Goal: Task Accomplishment & Management: Manage account settings

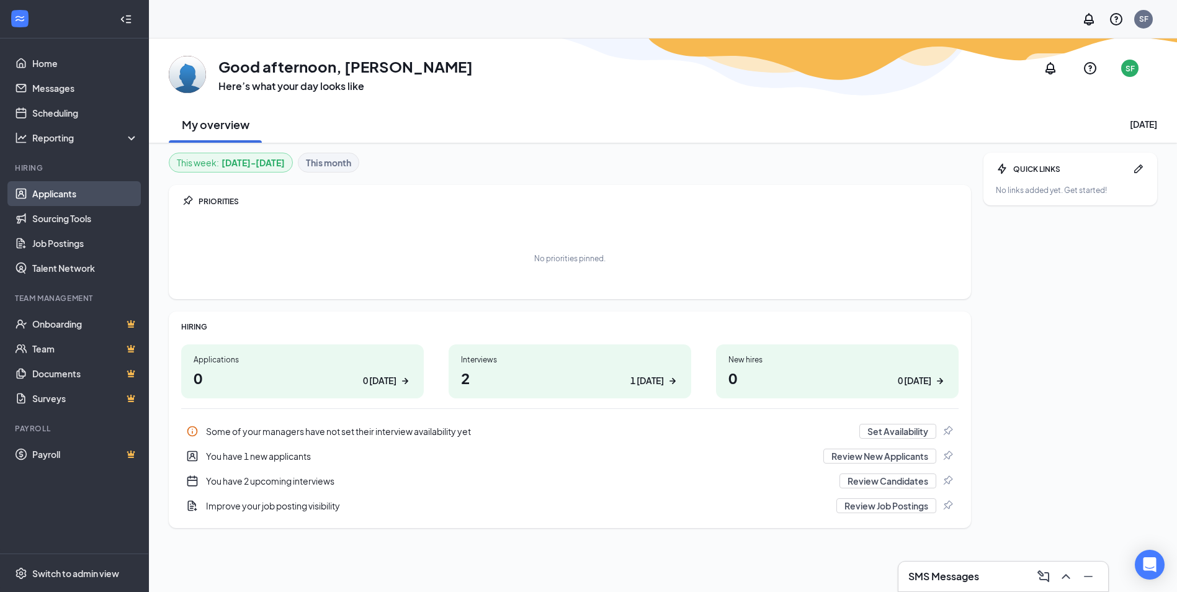
click at [38, 192] on link "Applicants" at bounding box center [85, 193] width 106 height 25
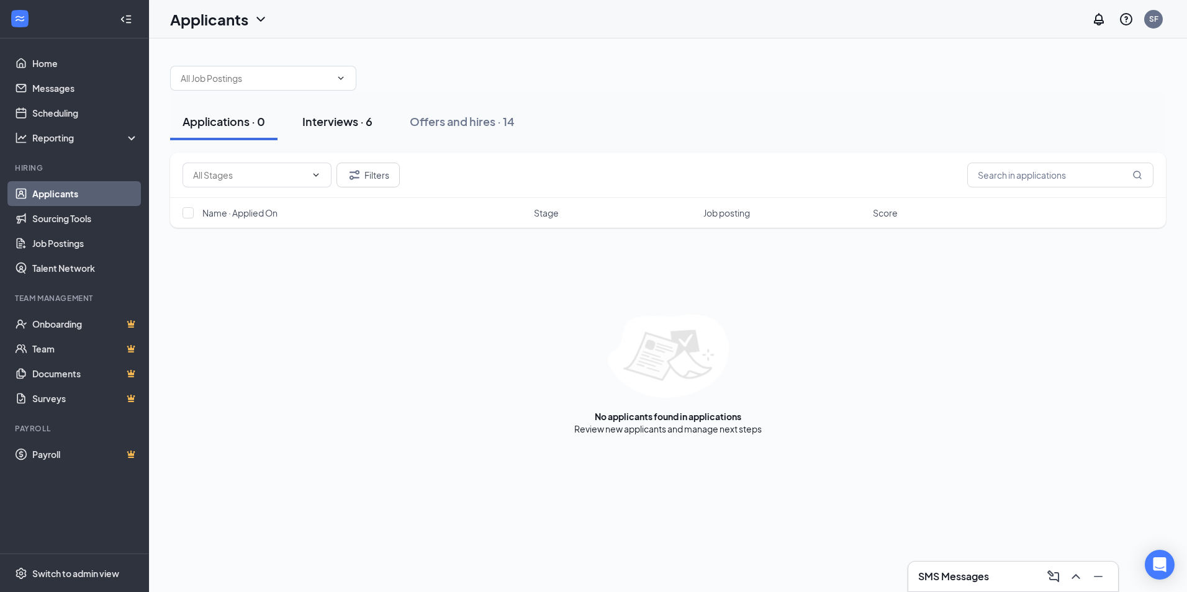
click at [352, 124] on div "Interviews · 6" at bounding box center [337, 122] width 70 height 16
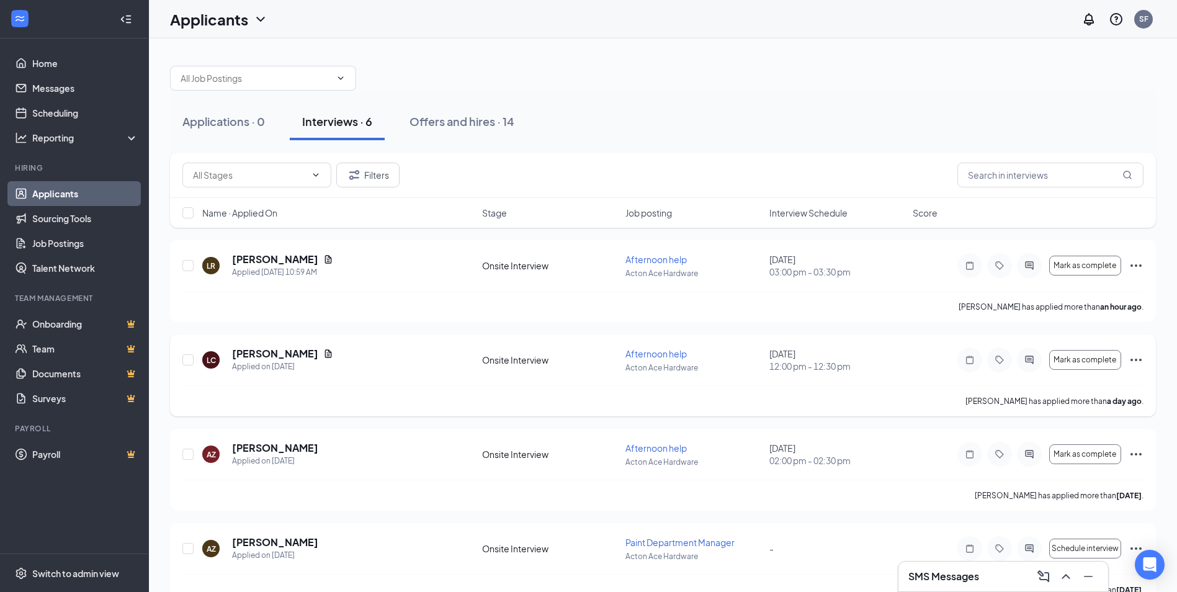
click at [1137, 360] on icon "Ellipses" at bounding box center [1136, 360] width 11 height 2
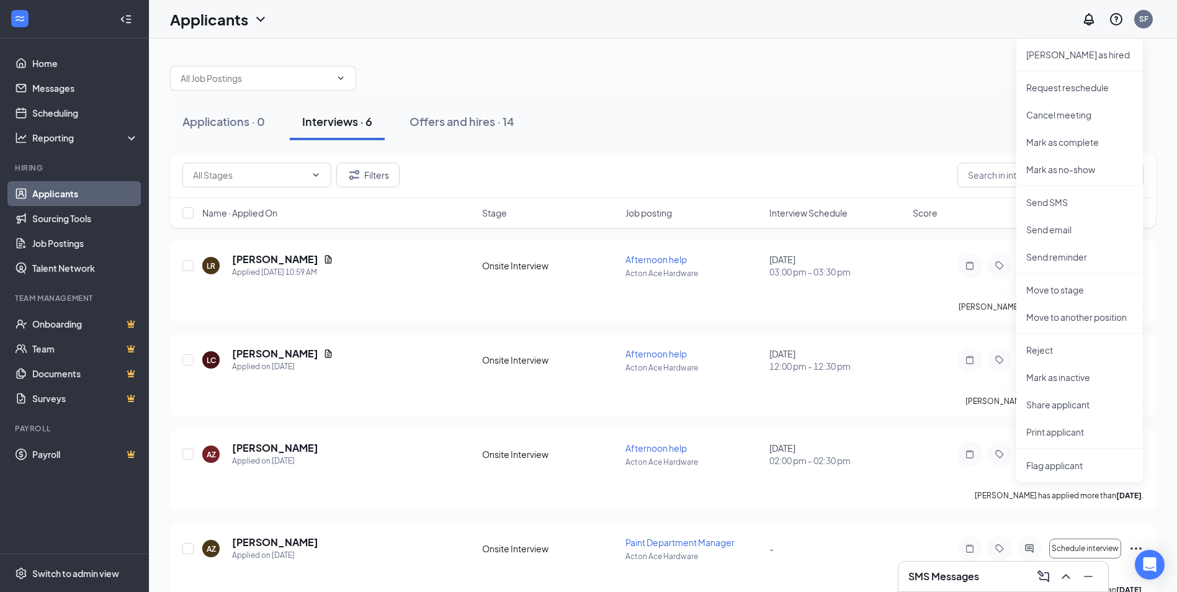
click at [594, 113] on div "Applications · 0 Interviews · 6 Offers and hires · 14" at bounding box center [663, 121] width 986 height 37
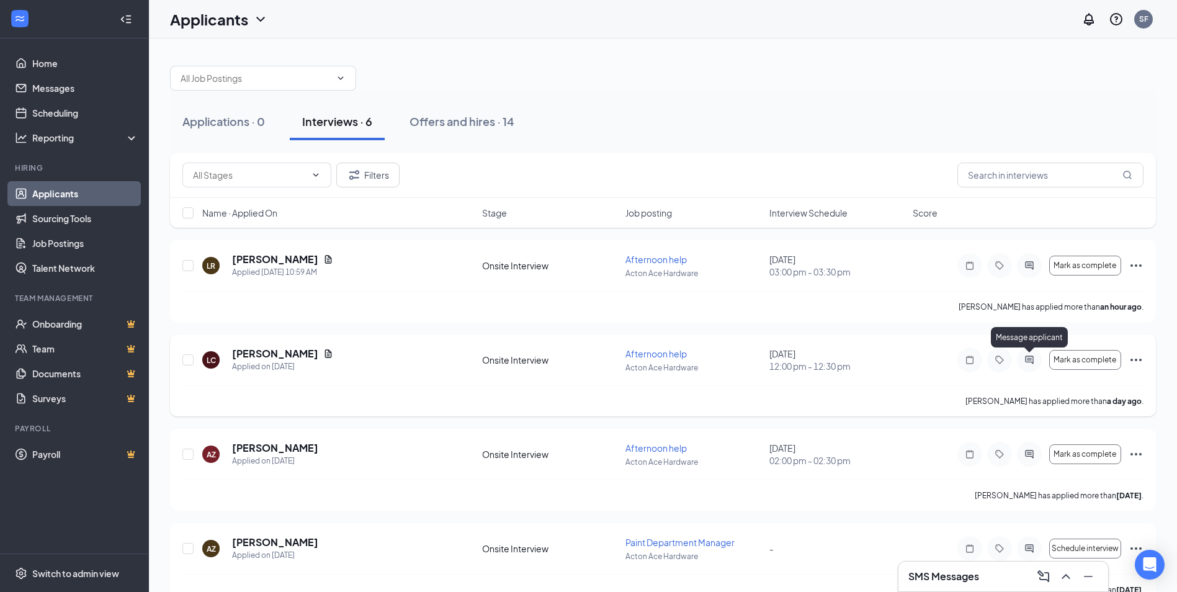
click at [1030, 360] on icon "ActiveChat" at bounding box center [1029, 360] width 8 height 8
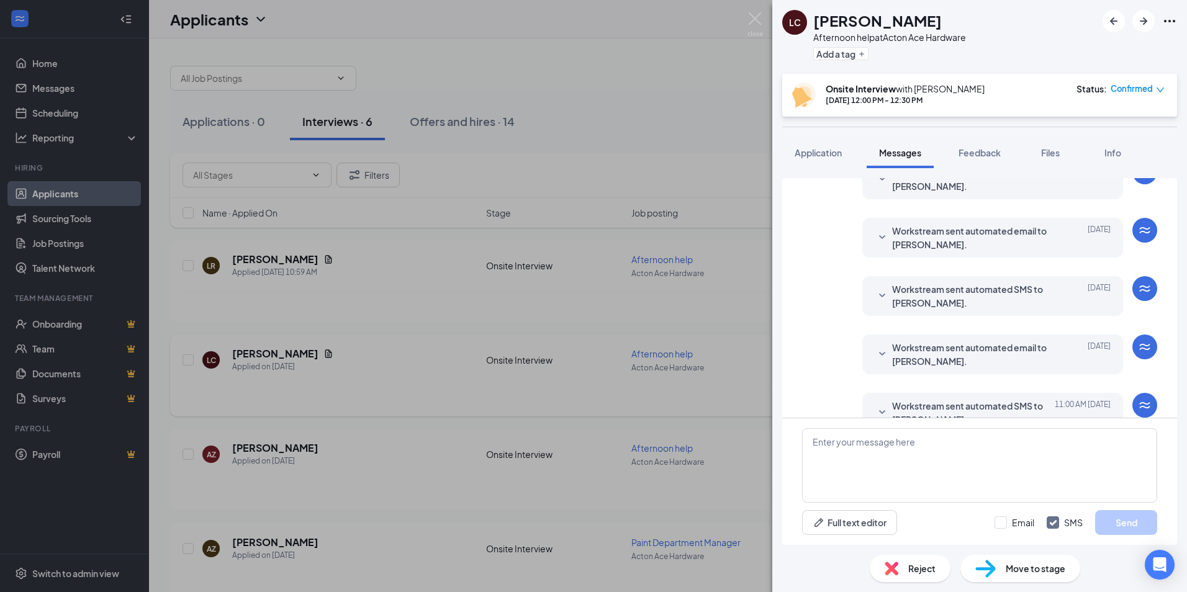
scroll to position [361, 0]
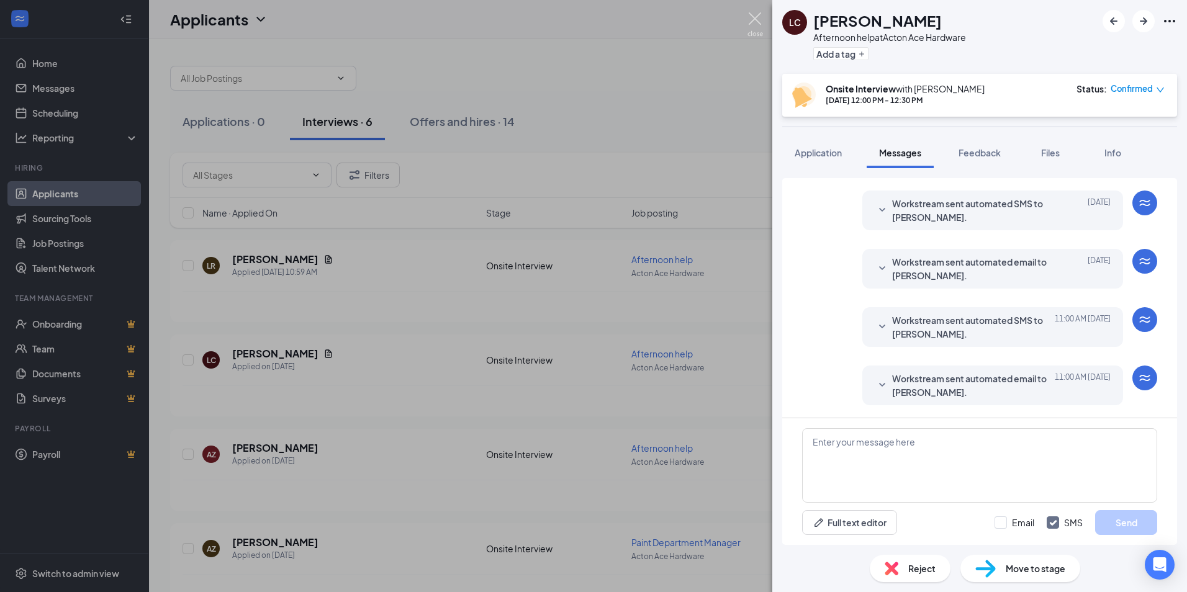
click at [750, 22] on img at bounding box center [755, 24] width 16 height 24
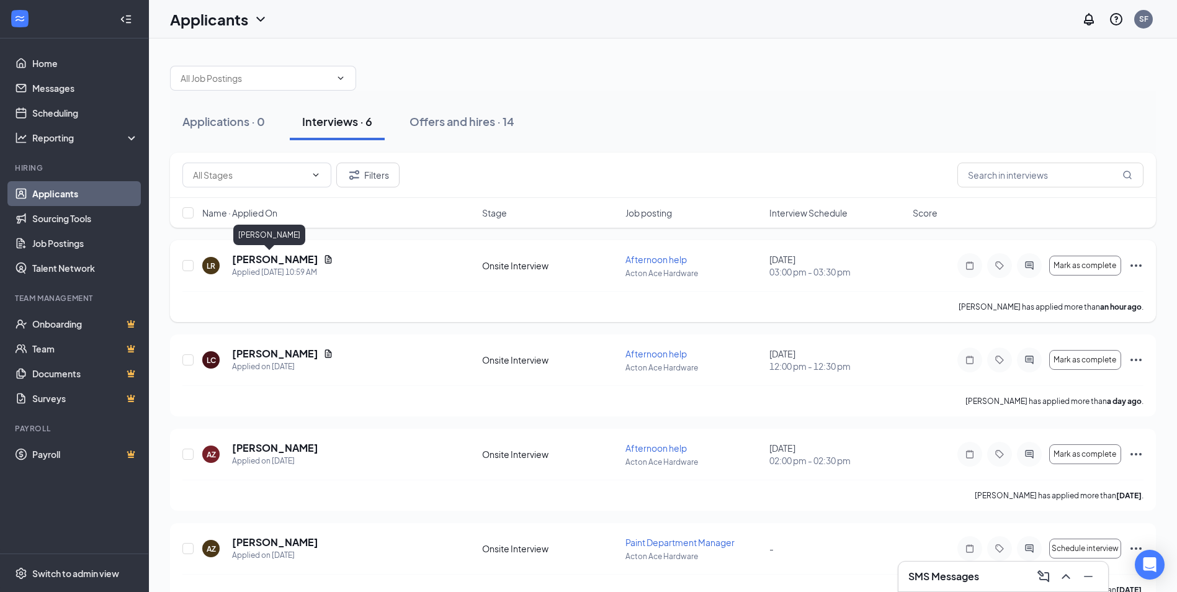
click at [248, 255] on h5 "[PERSON_NAME]" at bounding box center [275, 260] width 86 height 14
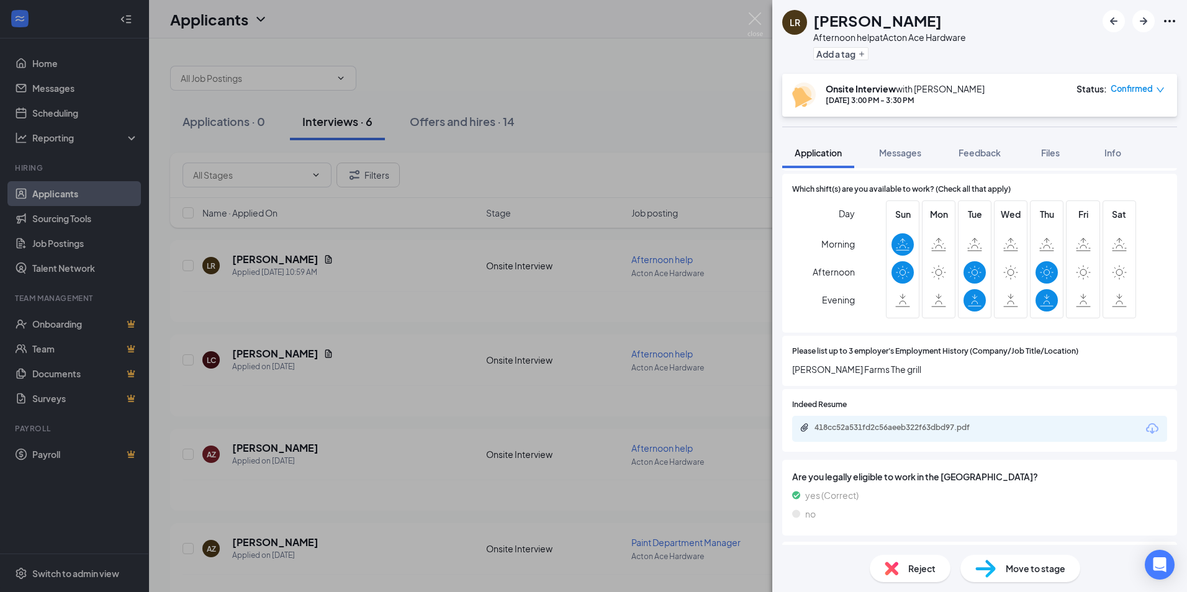
scroll to position [683, 0]
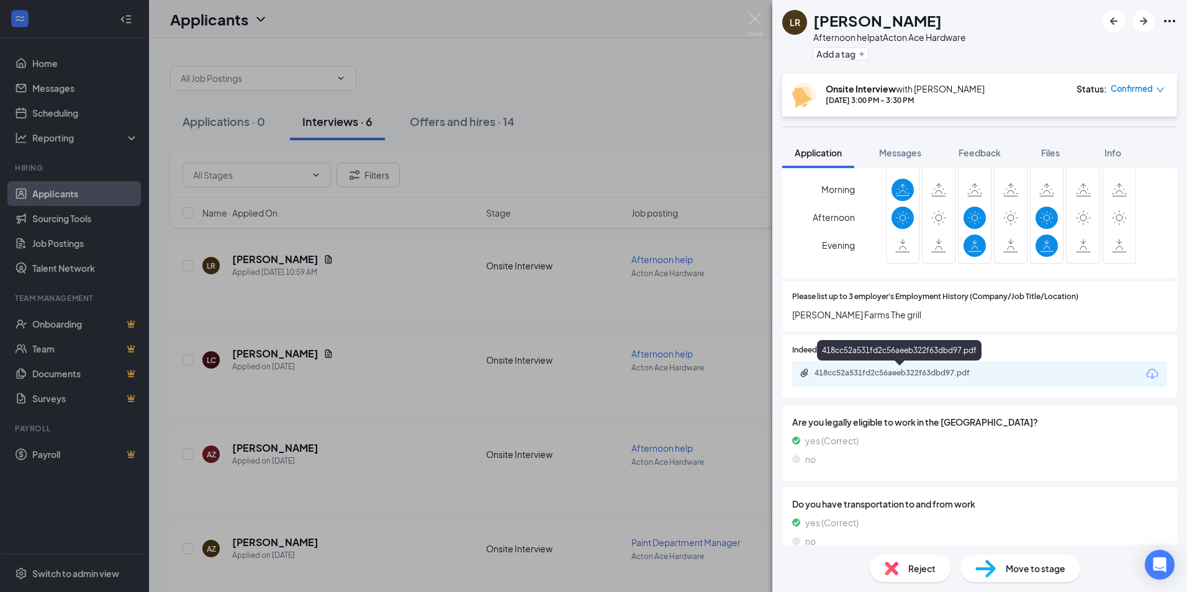
click at [929, 375] on div "418cc52a531fd2c56aeeb322f63dbd97.pdf" at bounding box center [901, 373] width 174 height 10
click at [712, 47] on div "LR [PERSON_NAME] Afternoon help at Acton Ace Hardware Add a tag Onsite Intervie…" at bounding box center [593, 296] width 1187 height 592
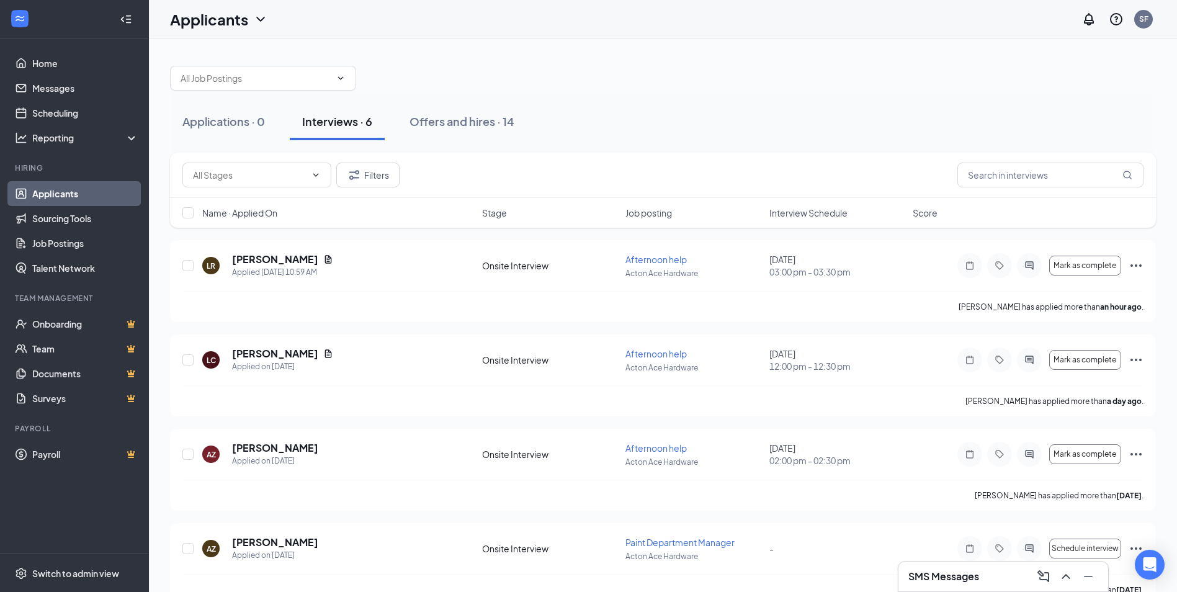
click at [750, 15] on div "Applicants SF" at bounding box center [663, 19] width 1028 height 38
click at [269, 444] on h5 "[PERSON_NAME]" at bounding box center [275, 448] width 86 height 14
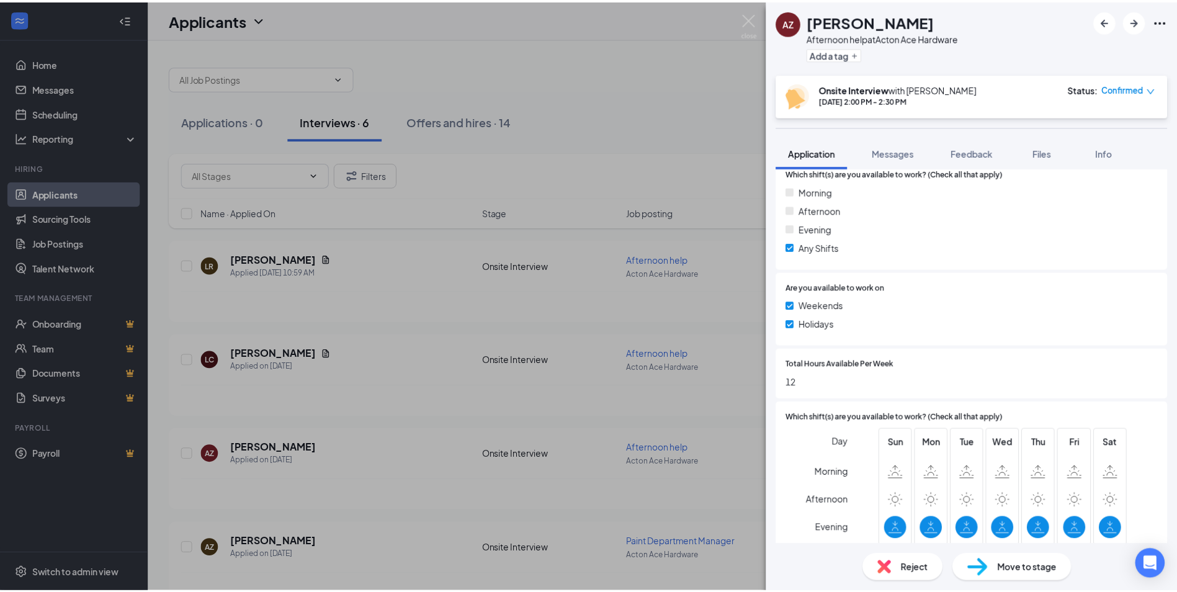
scroll to position [621, 0]
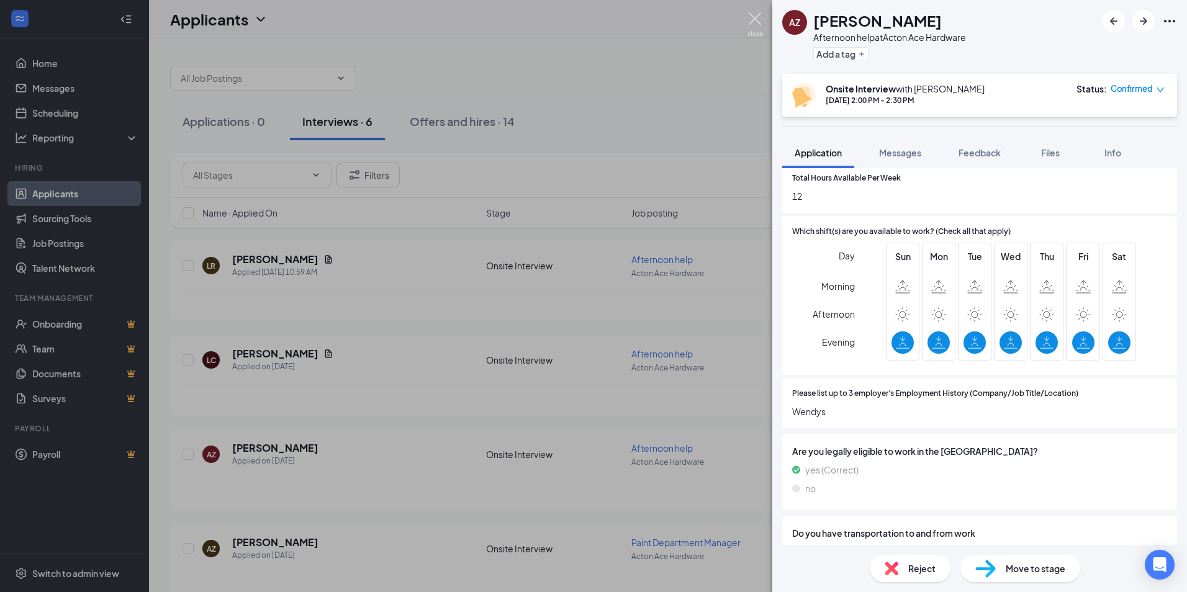
click at [758, 19] on img at bounding box center [755, 24] width 16 height 24
